Goal: Information Seeking & Learning: Learn about a topic

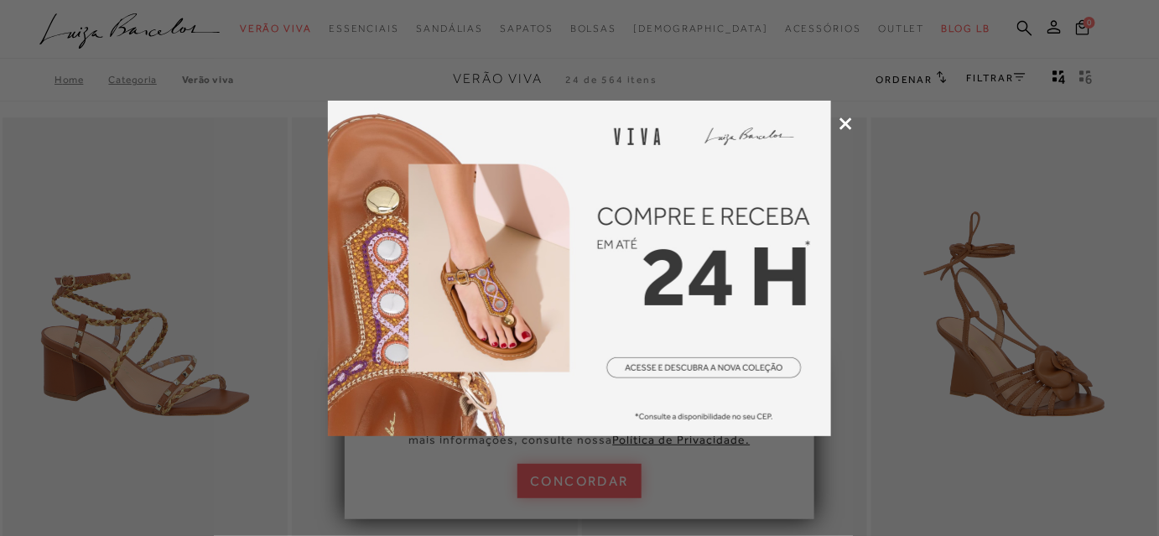
click at [847, 117] on icon at bounding box center [845, 123] width 13 height 13
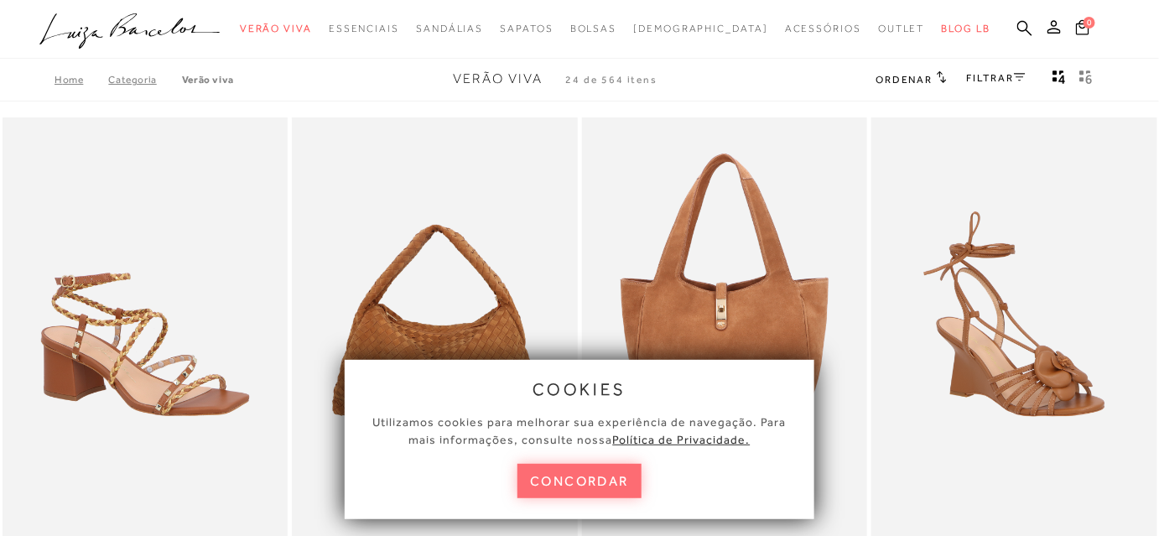
click at [612, 476] on button "concordar" at bounding box center [579, 481] width 124 height 34
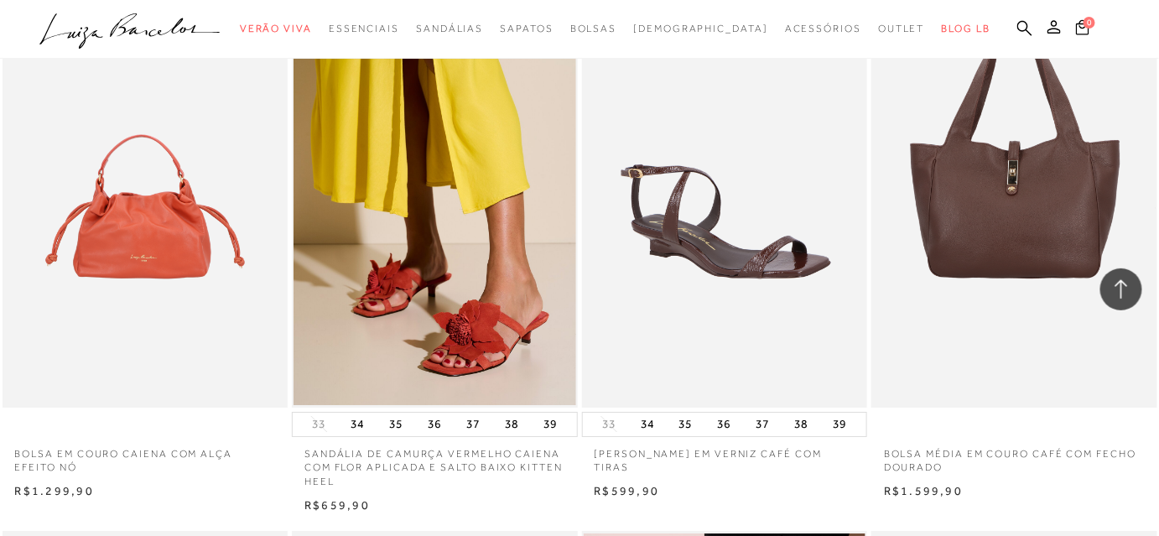
scroll to position [1764, 0]
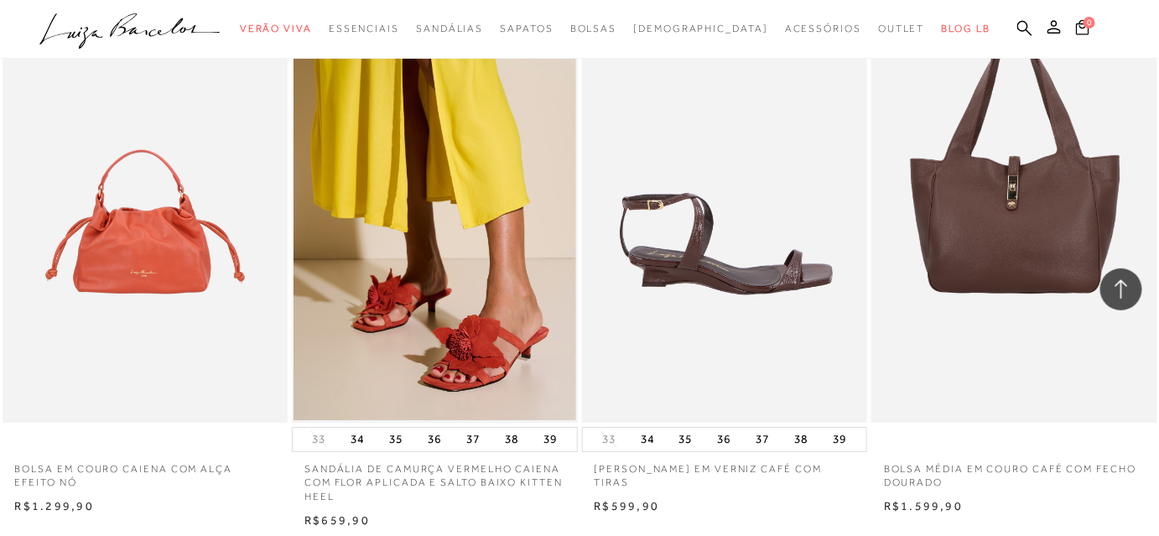
click at [764, 277] on img at bounding box center [726, 208] width 284 height 429
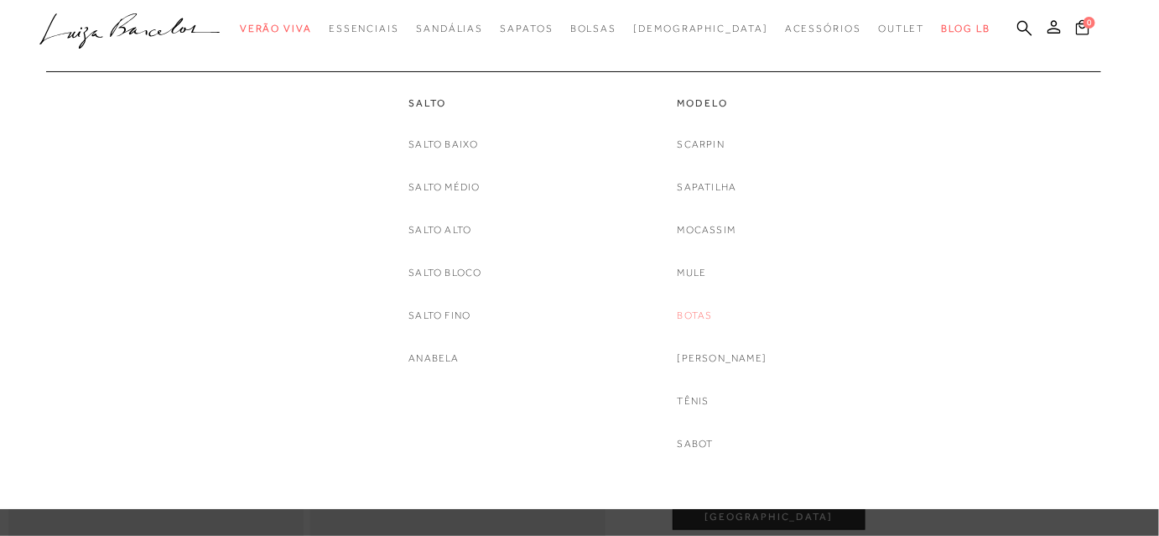
click at [701, 314] on link "Botas" at bounding box center [695, 316] width 35 height 18
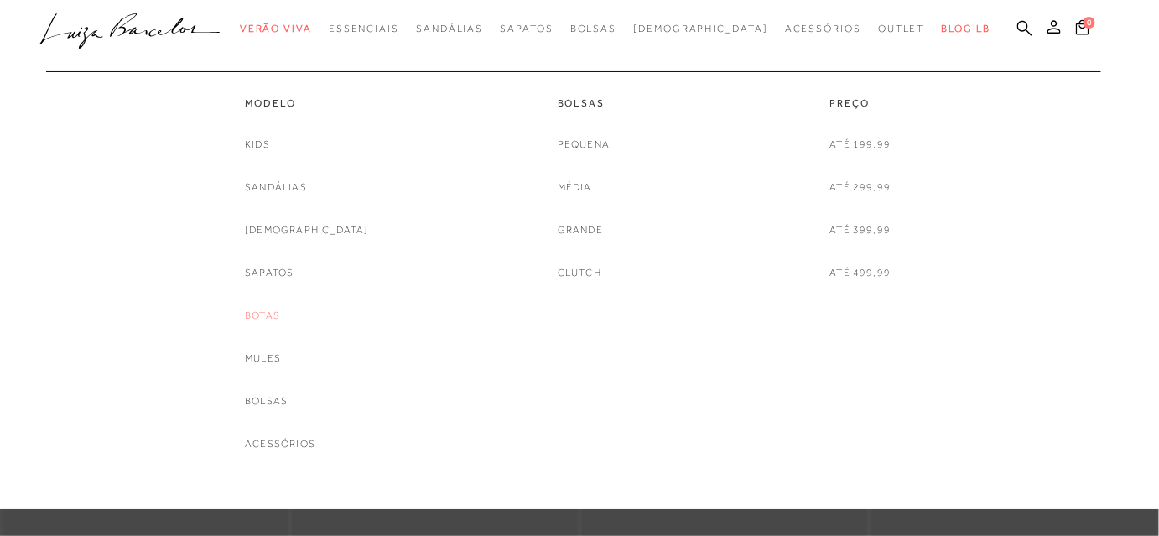
click at [280, 316] on link "Botas" at bounding box center [262, 316] width 35 height 18
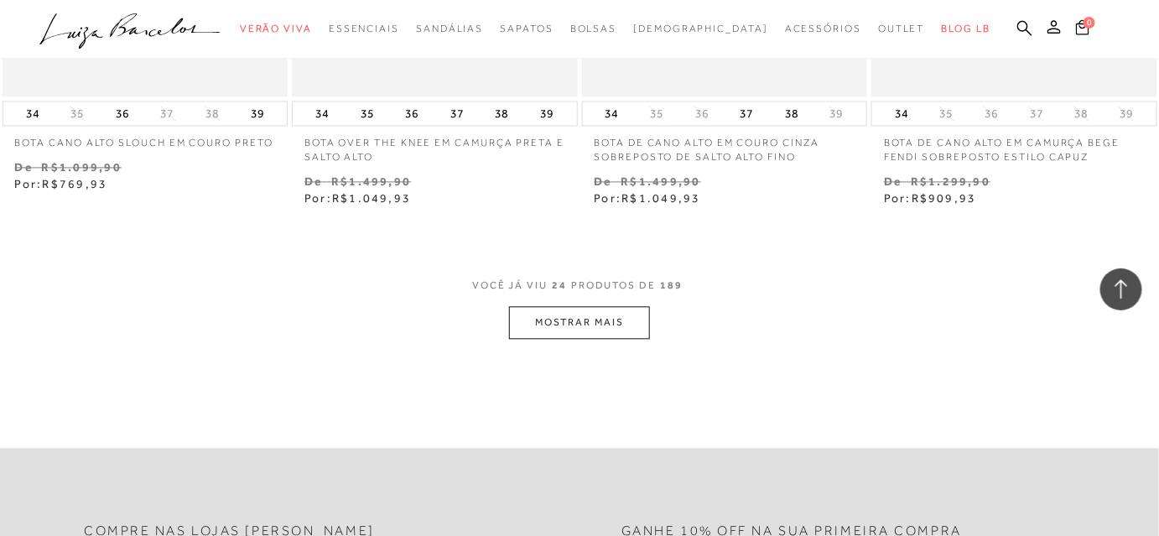
scroll to position [3240, 0]
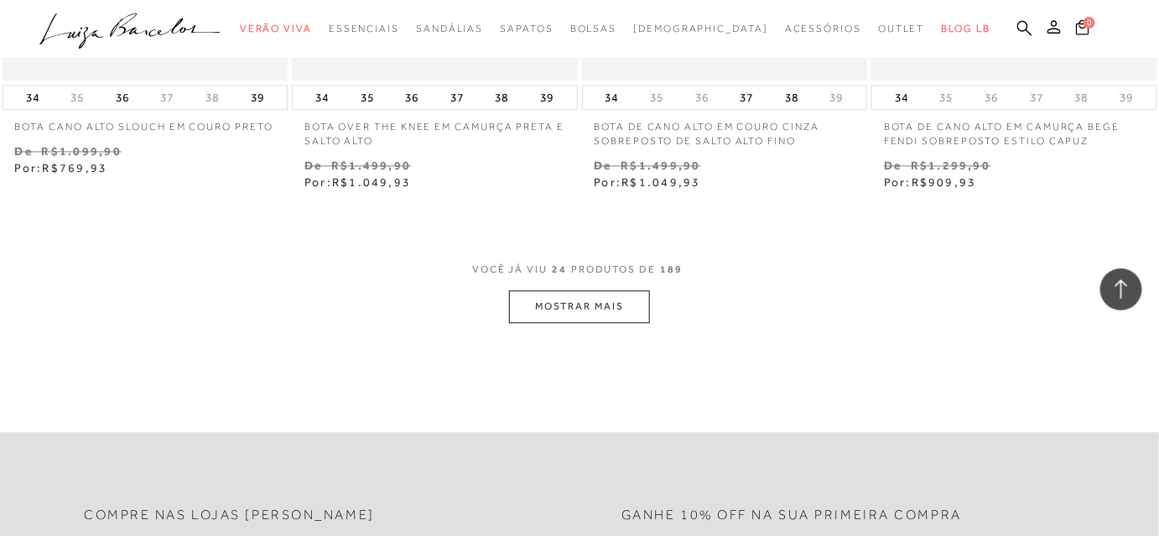
click at [549, 304] on button "MOSTRAR MAIS" at bounding box center [579, 306] width 141 height 33
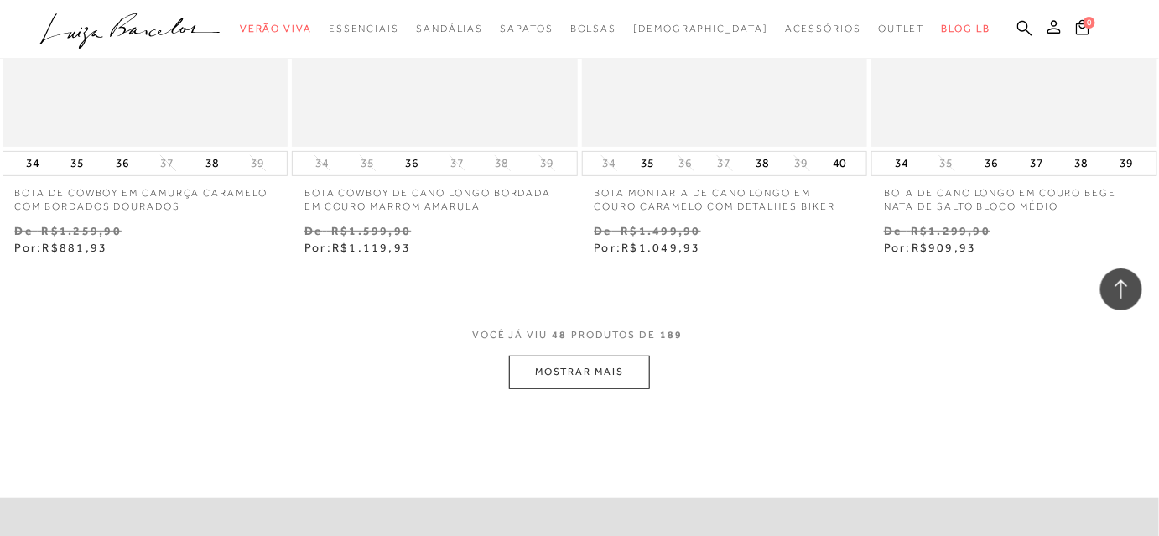
scroll to position [6514, 0]
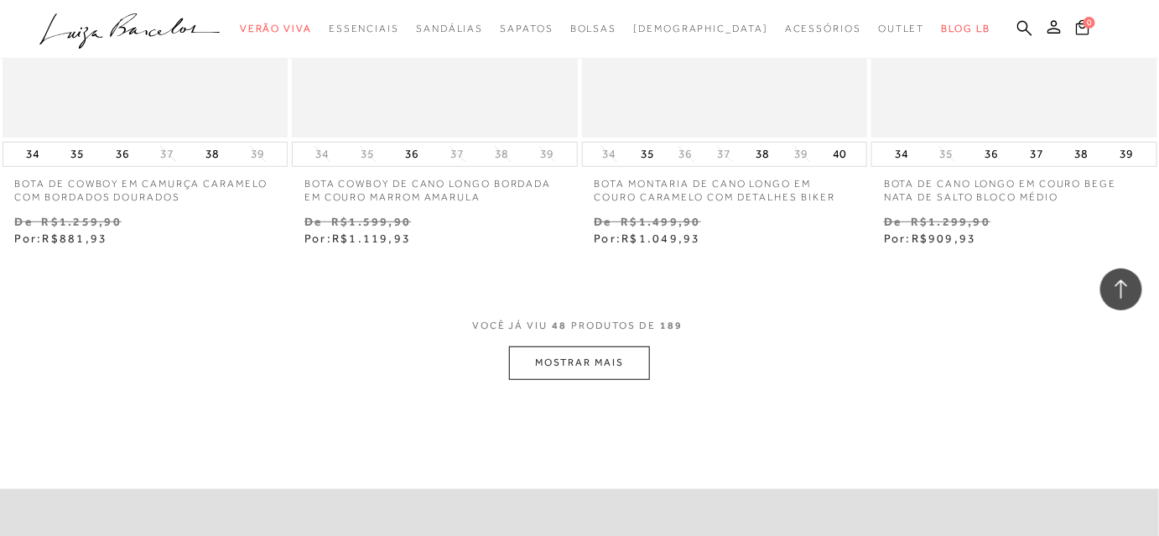
click at [637, 358] on button "MOSTRAR MAIS" at bounding box center [579, 362] width 141 height 33
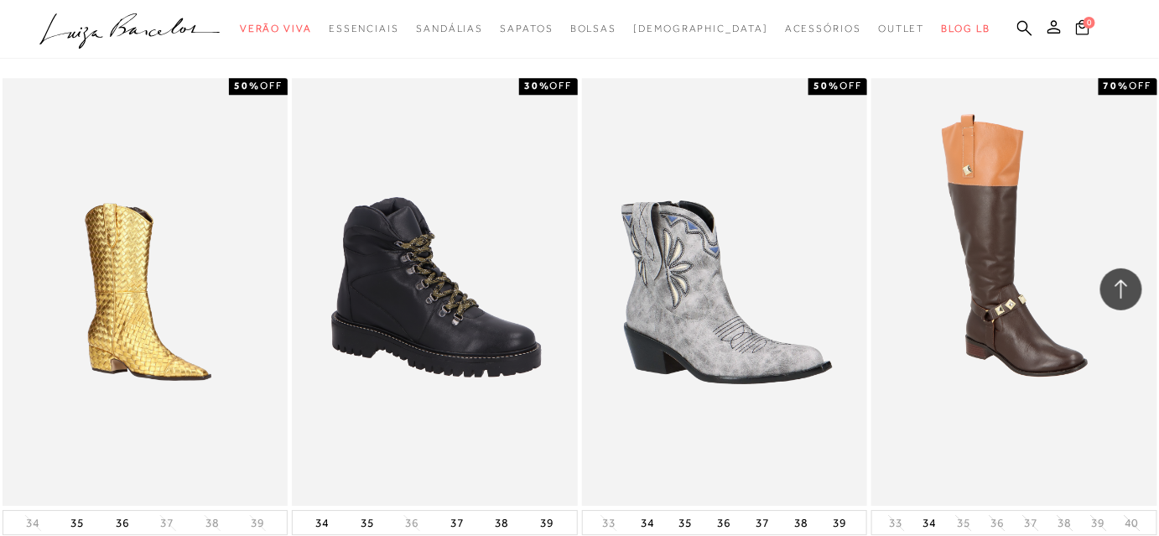
scroll to position [8510, 0]
